Goal: Check status

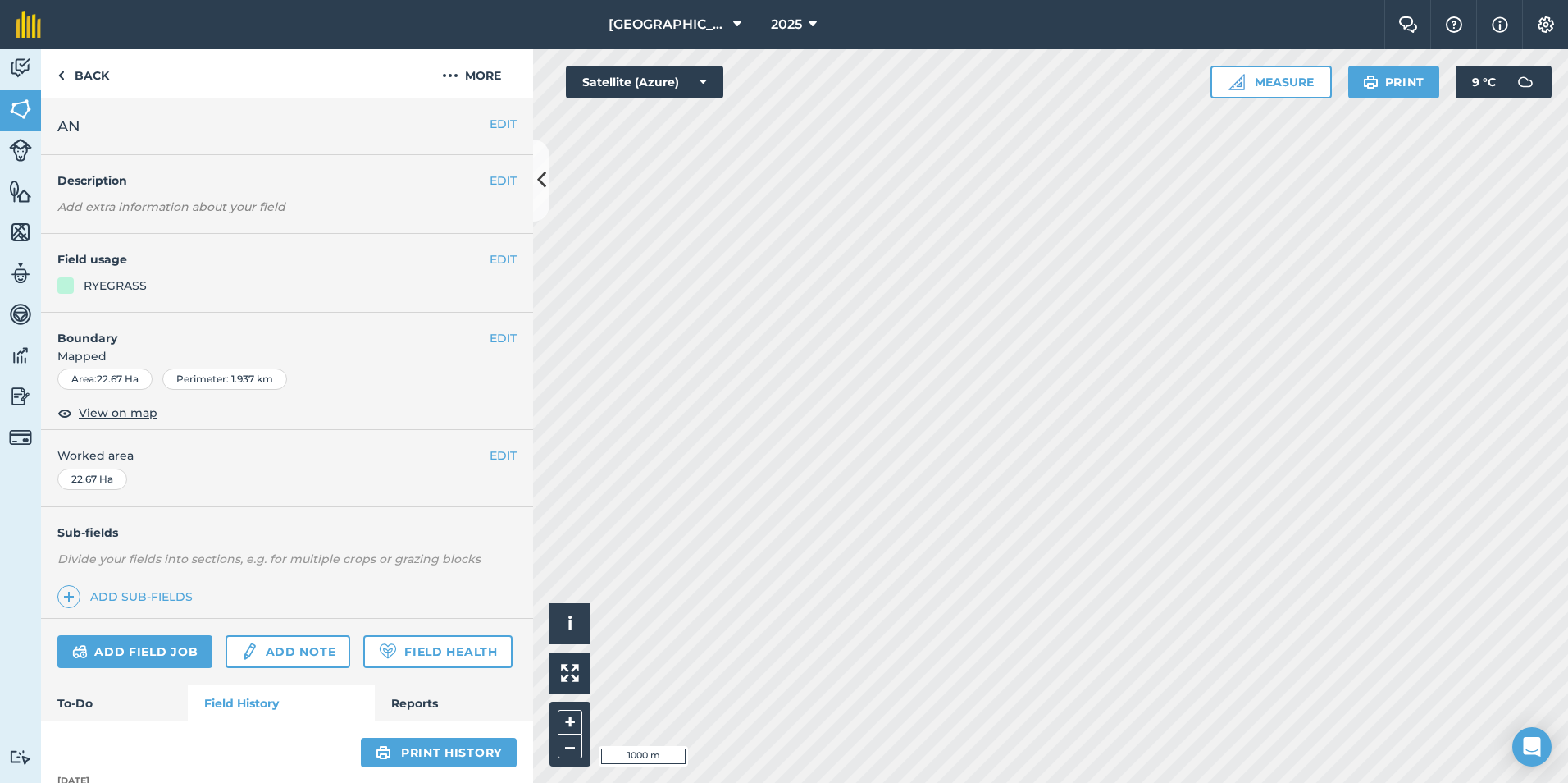
scroll to position [64, 0]
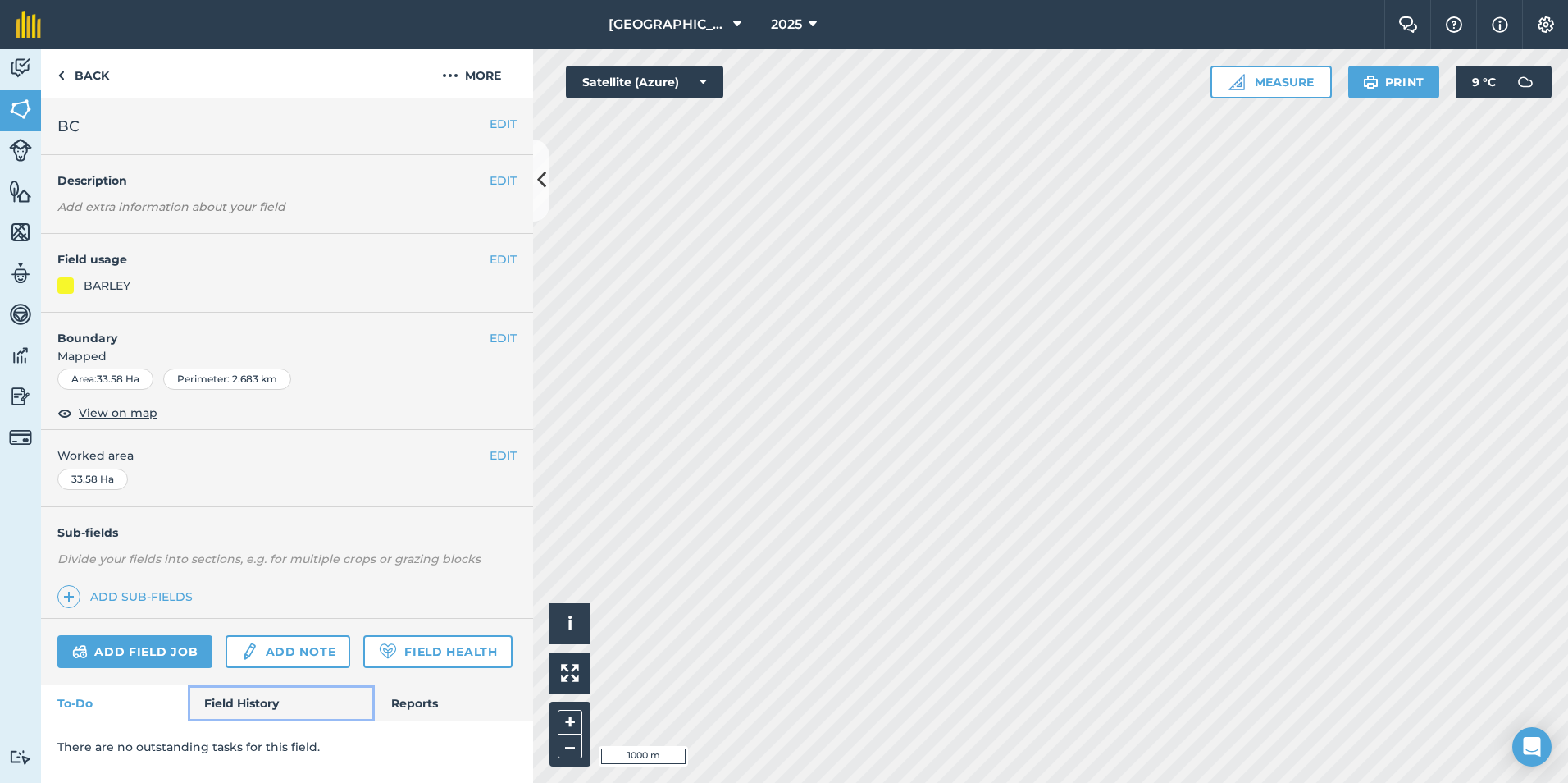
click at [251, 701] on link "Field History" at bounding box center [281, 703] width 186 height 36
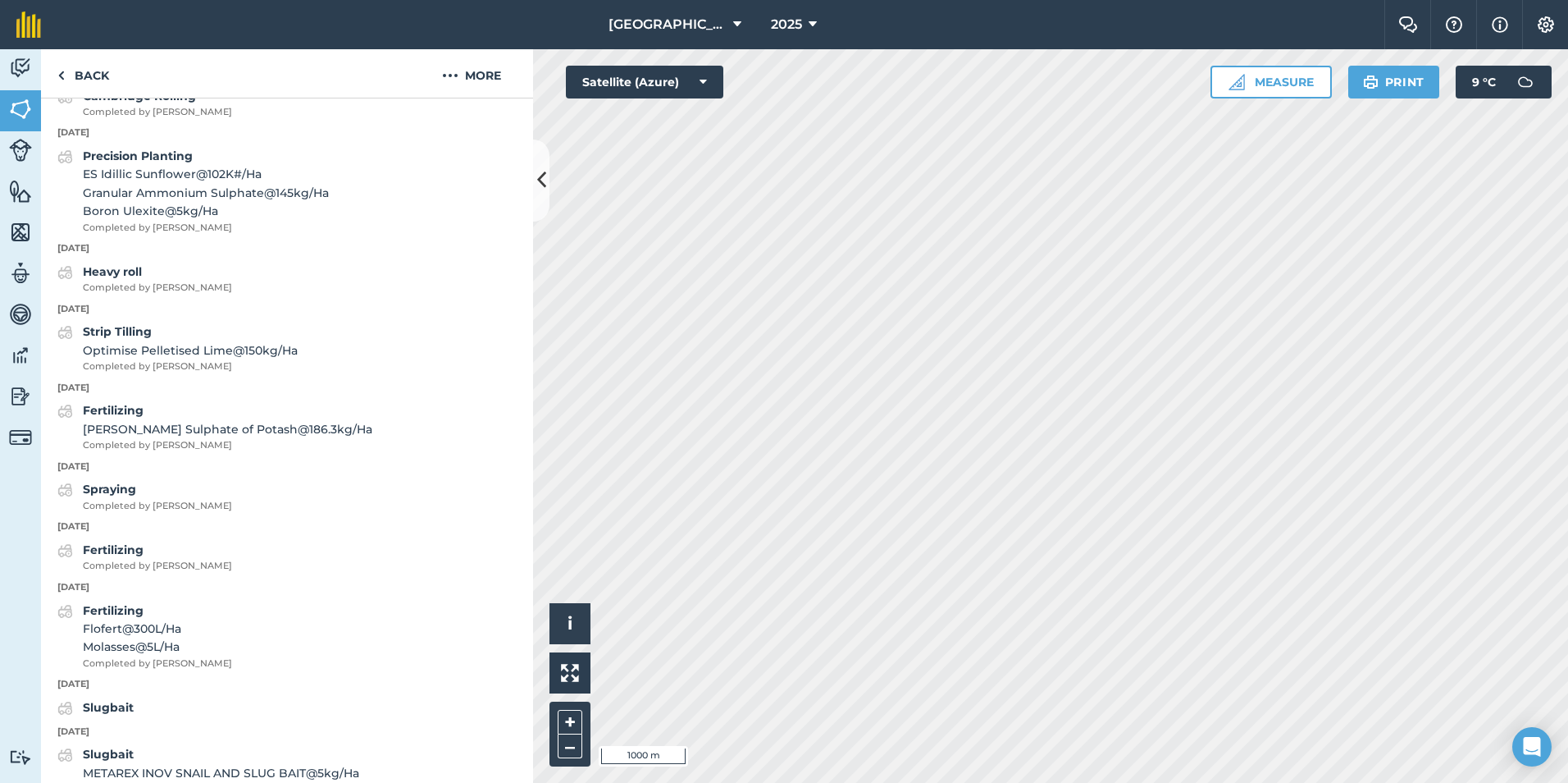
scroll to position [1677, 0]
click at [93, 71] on link "Back" at bounding box center [84, 73] width 85 height 49
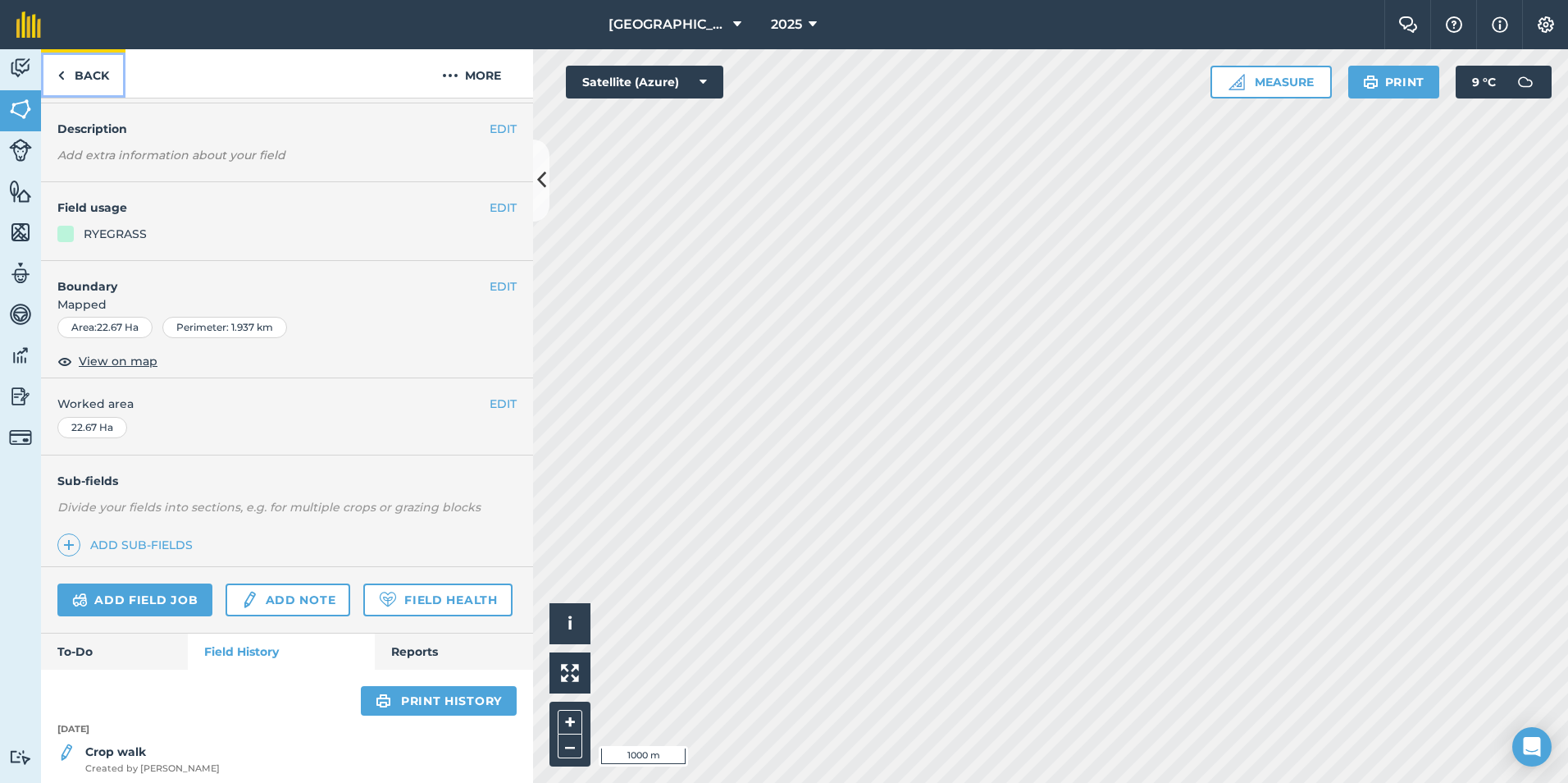
scroll to position [1615, 0]
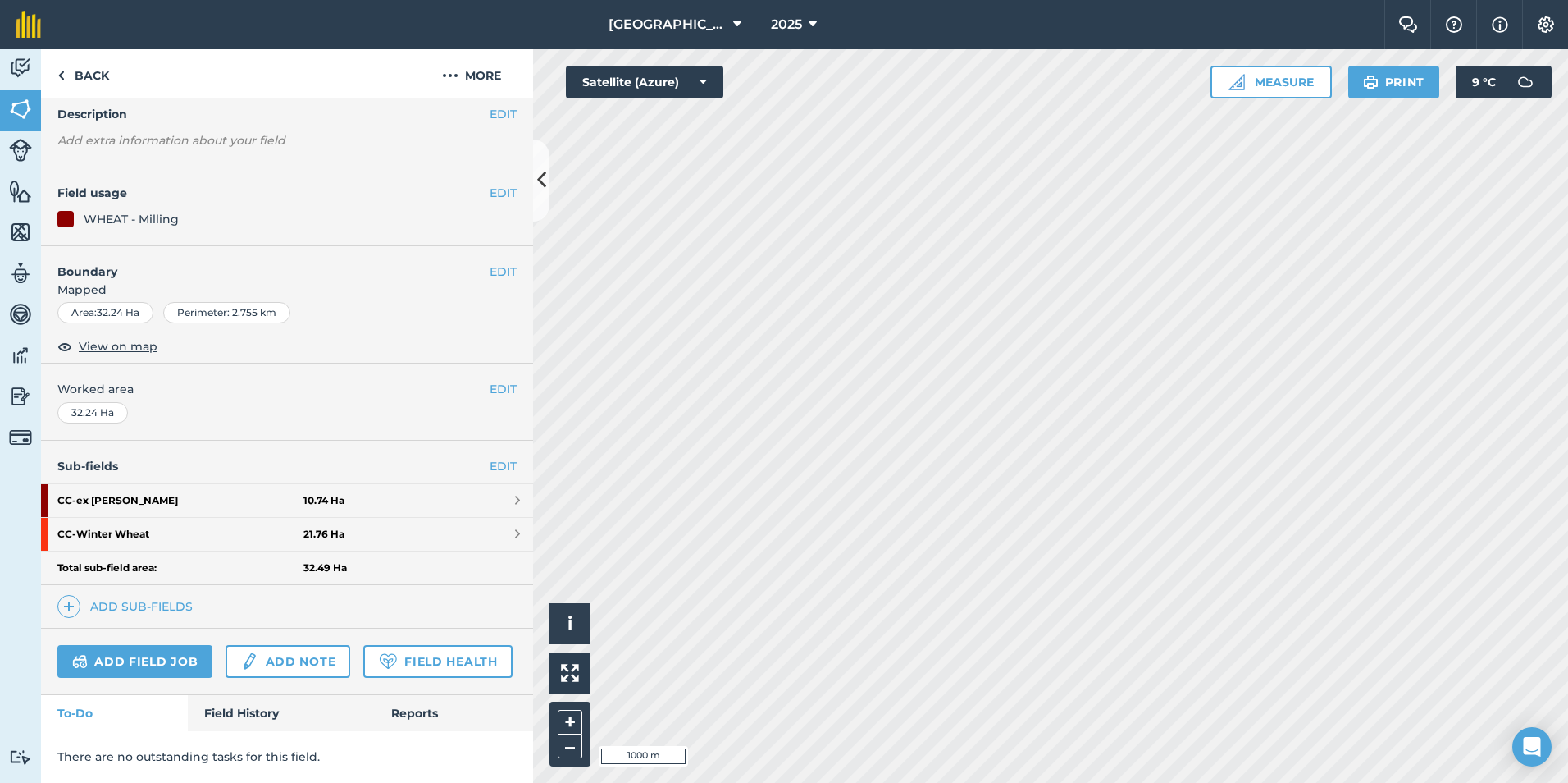
scroll to position [112, 0]
click at [252, 711] on link "Field History" at bounding box center [281, 713] width 186 height 36
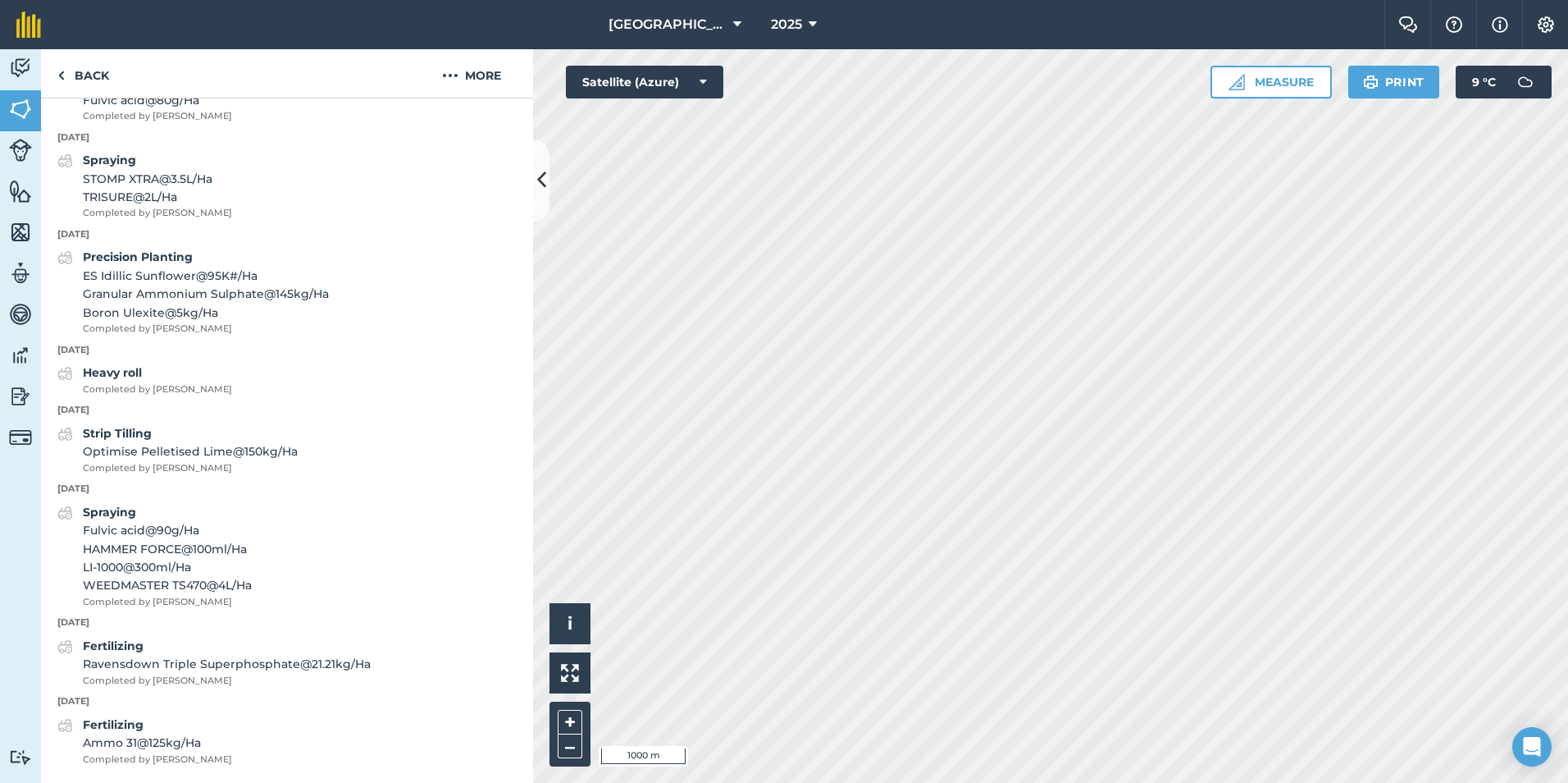
scroll to position [2646, 0]
